Goal: Task Accomplishment & Management: Use online tool/utility

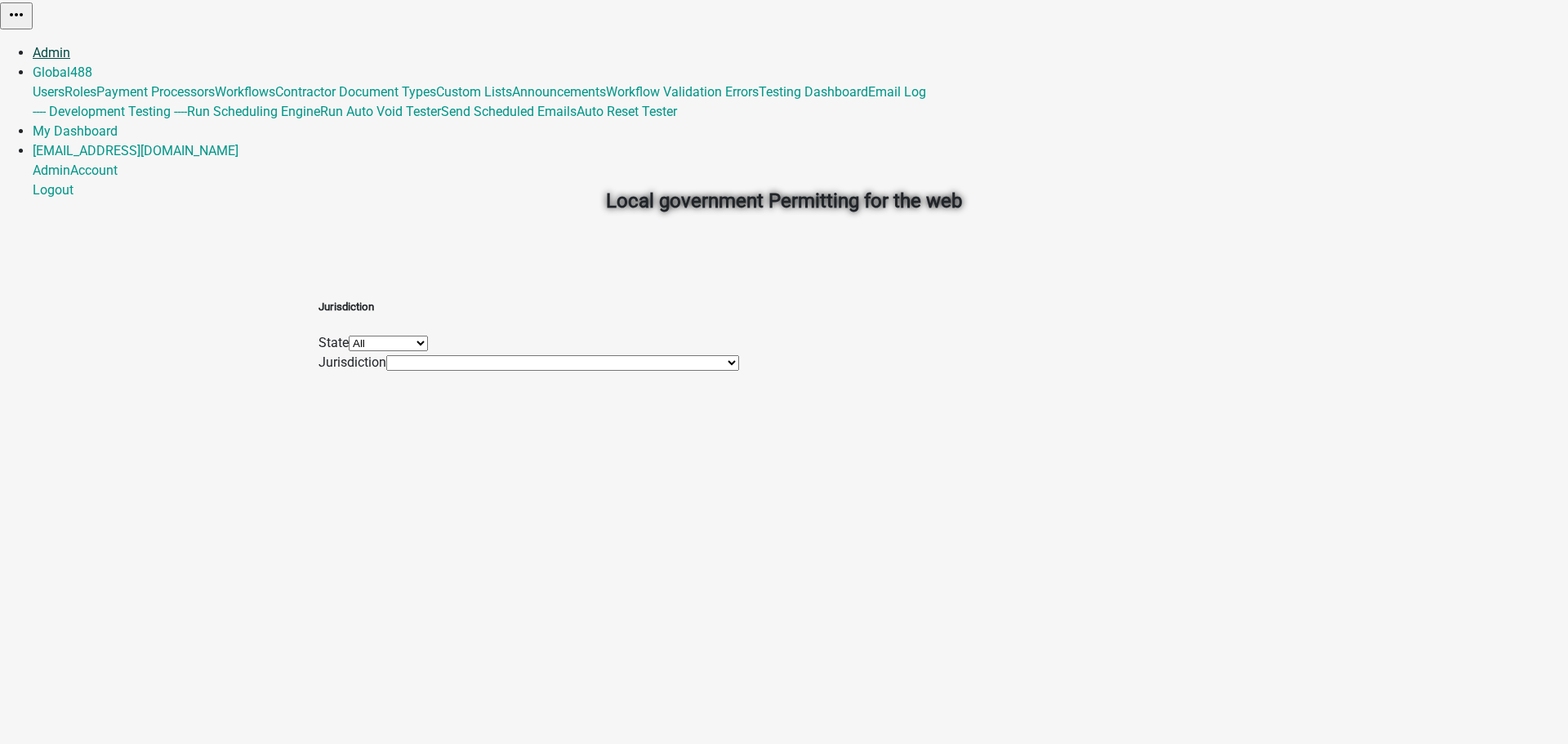
click at [70, 45] on link "Admin" at bounding box center [51, 53] width 38 height 15
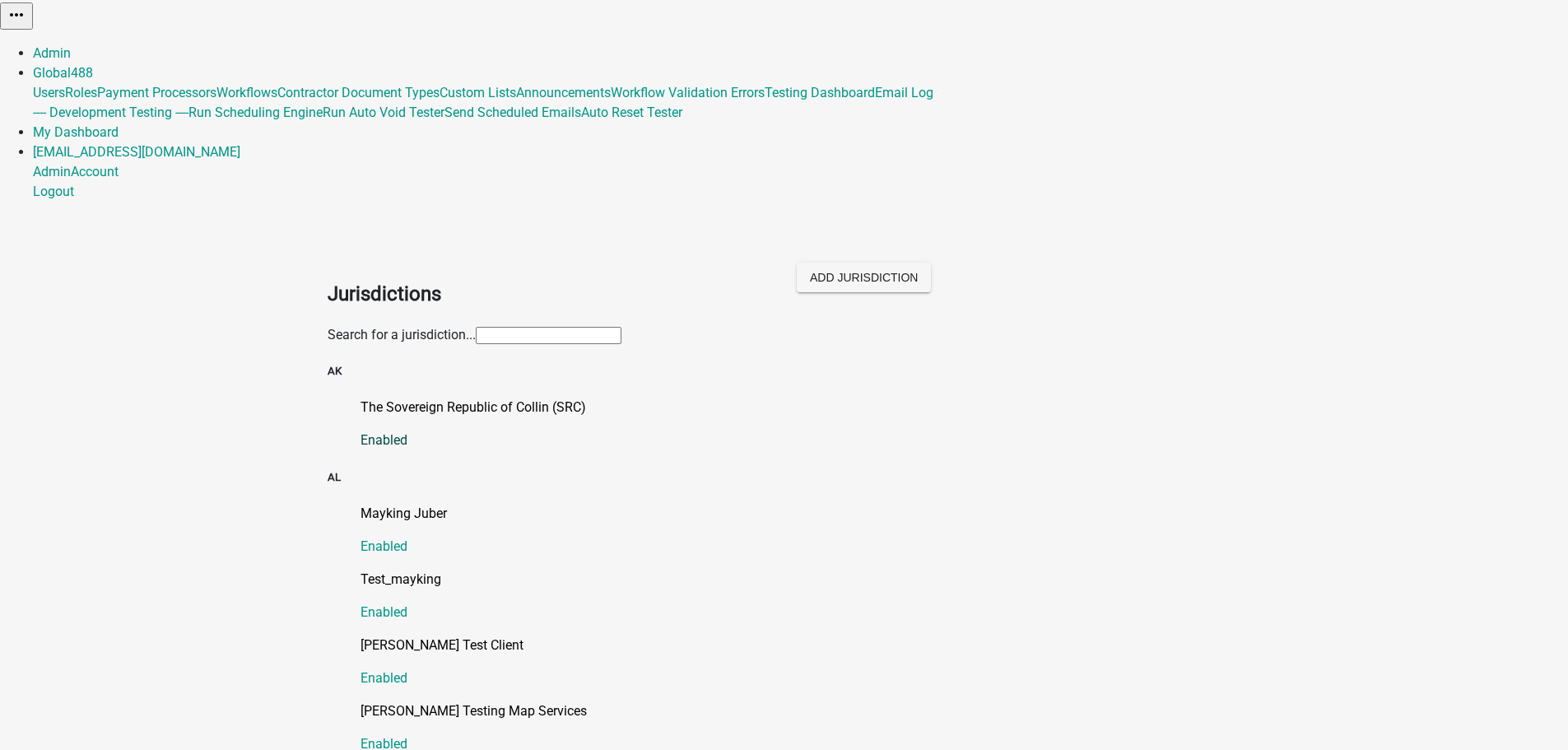
click at [453, 397] on p "The Sovereign Republic of Collin (SRC)" at bounding box center [800, 407] width 880 height 20
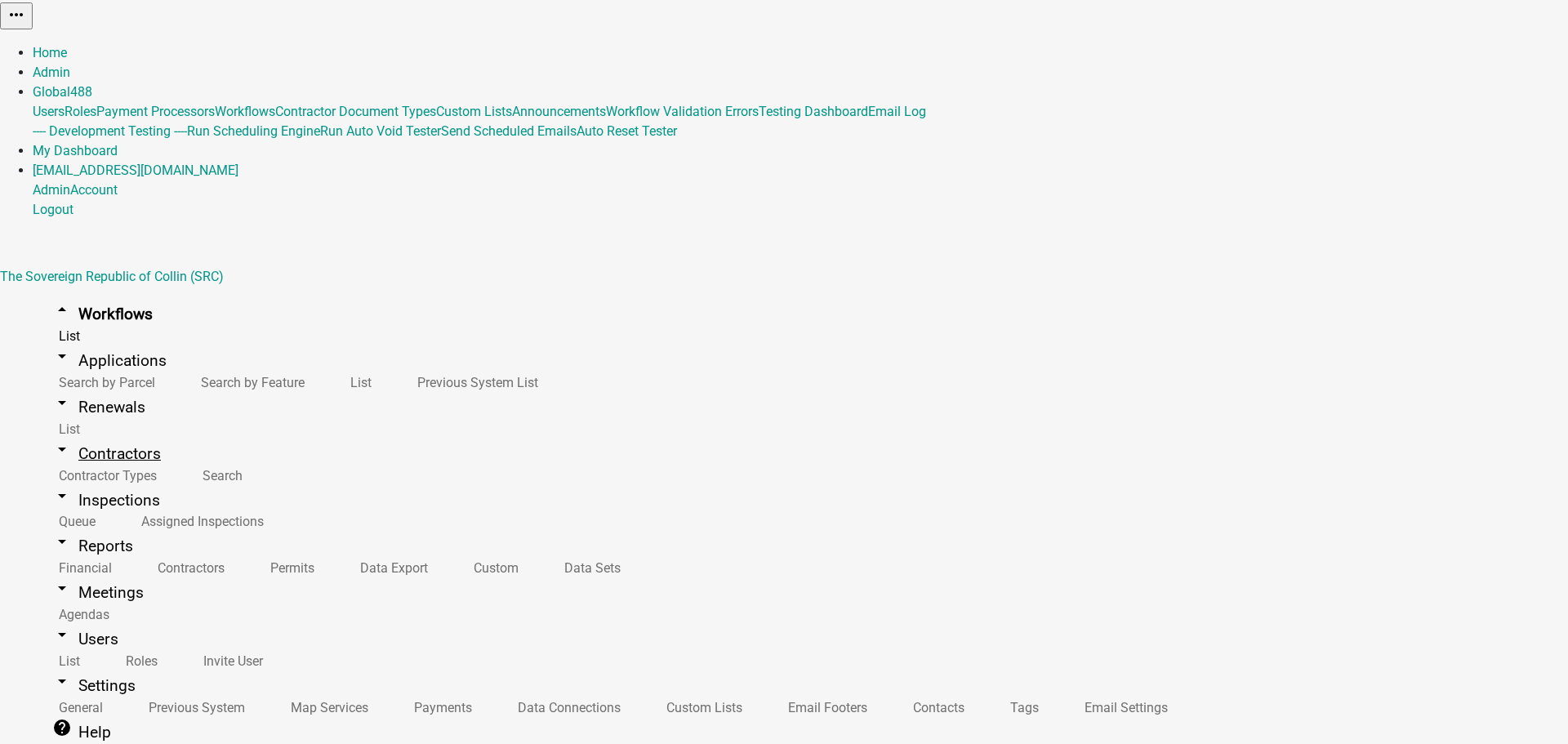
click at [93, 434] on link "arrow_drop_down Contractors" at bounding box center [106, 453] width 148 height 38
click at [85, 458] on link "Contractor Types" at bounding box center [104, 475] width 144 height 35
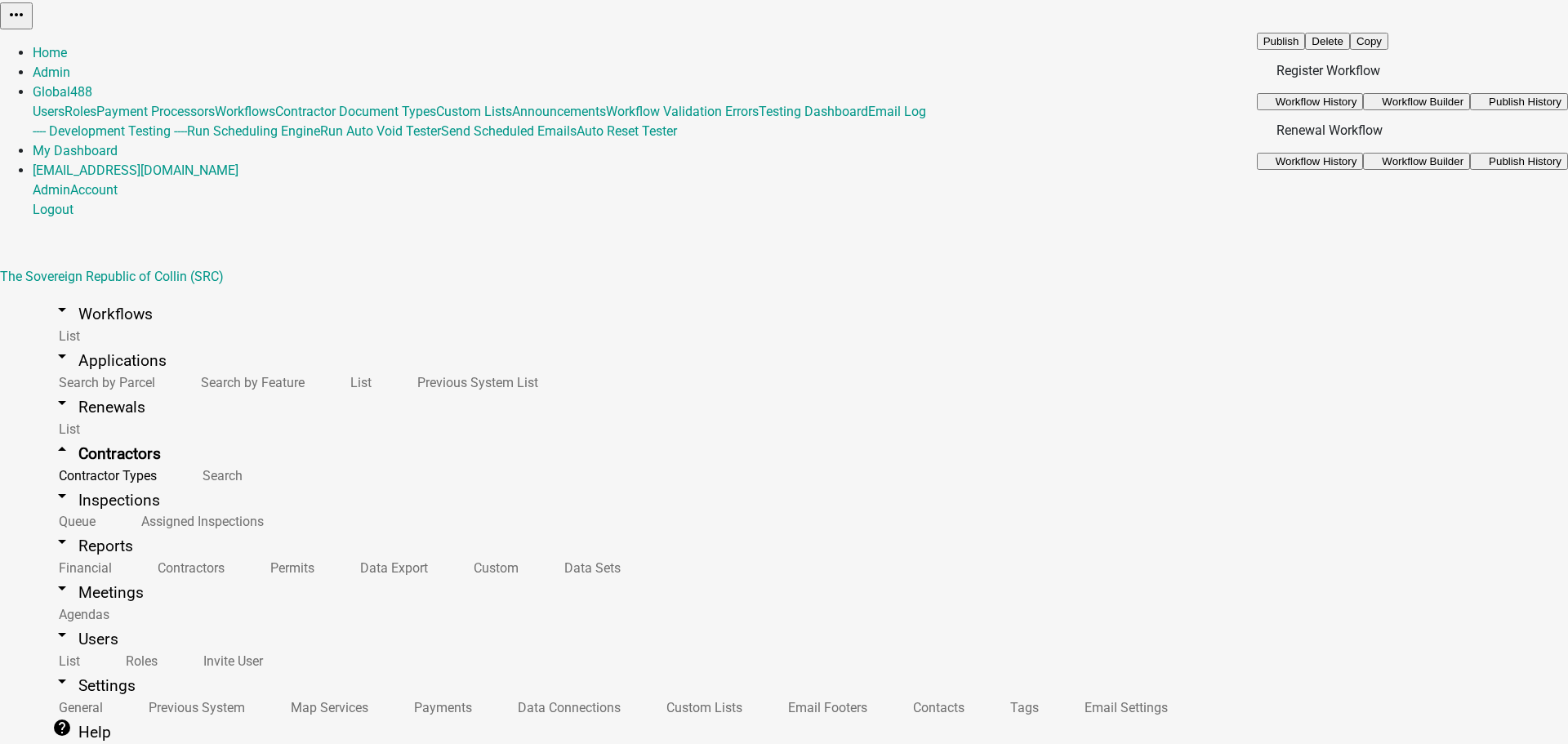
click at [1388, 50] on button "Copy" at bounding box center [1369, 41] width 38 height 17
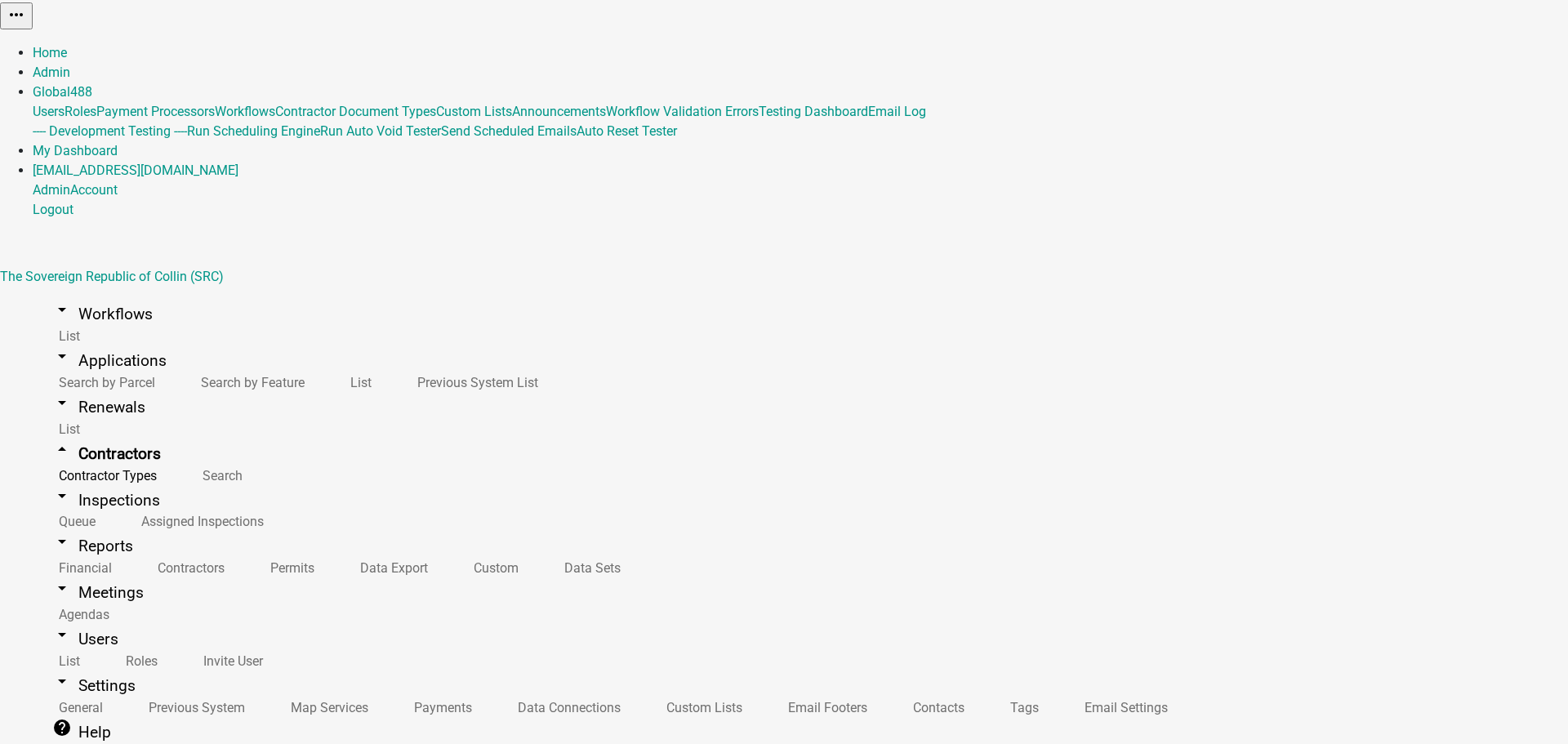
select select "fe58b70b-8e88-4f60-b842-2b1dc41abbdb"
drag, startPoint x: 722, startPoint y: 54, endPoint x: 731, endPoint y: 56, distance: 9.2
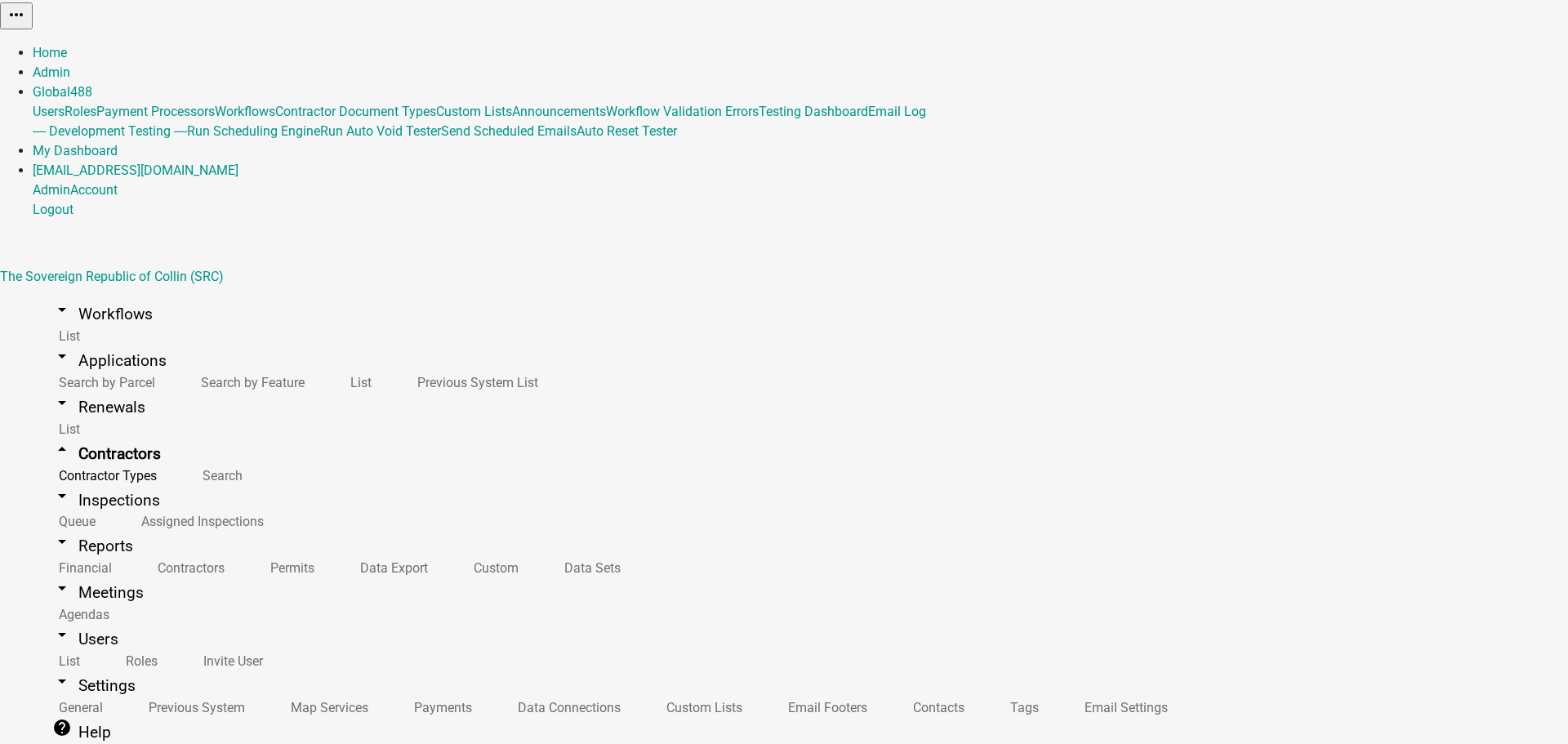
click at [976, 44] on div "Home Admin Global 488 Users Roles Payment Processors Workflows Contractor Docum…" at bounding box center [784, 132] width 1568 height 176
